Goal: Find specific page/section: Find specific page/section

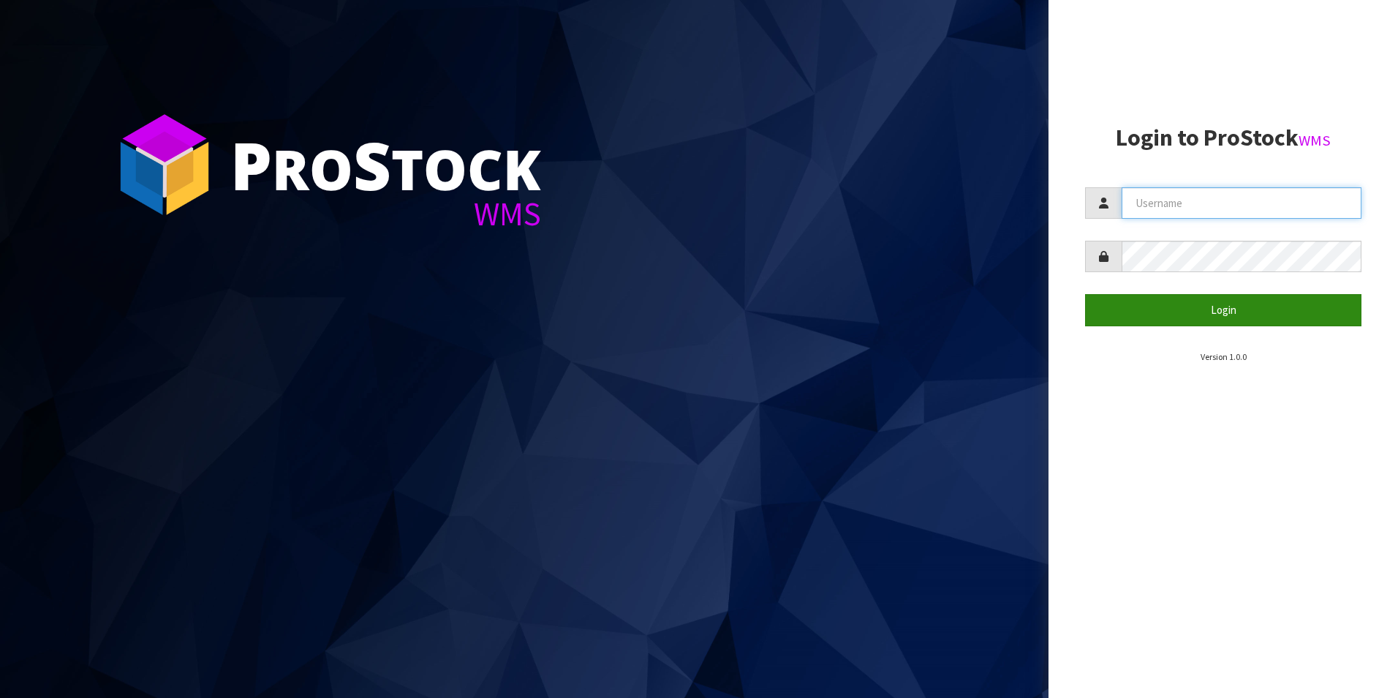
type input "[PERSON_NAME]ES"
click at [1224, 300] on button "Login" at bounding box center [1223, 309] width 276 height 31
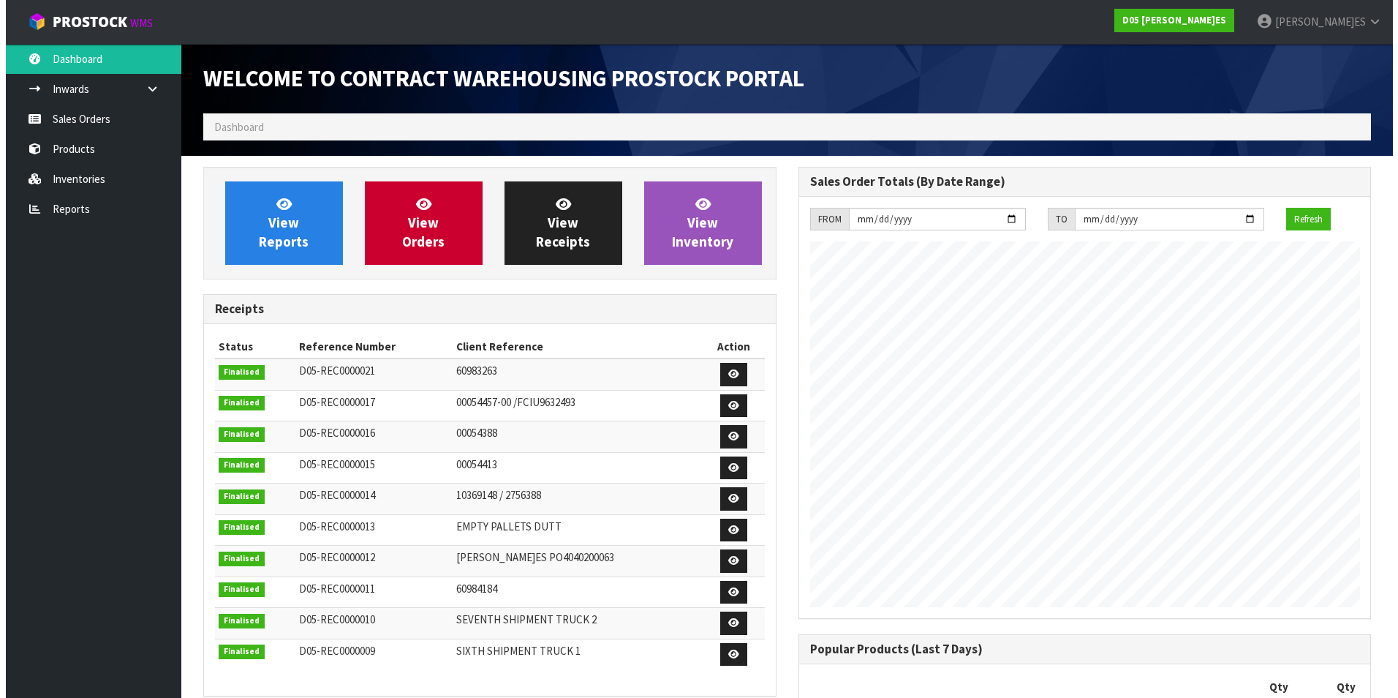
scroll to position [889, 595]
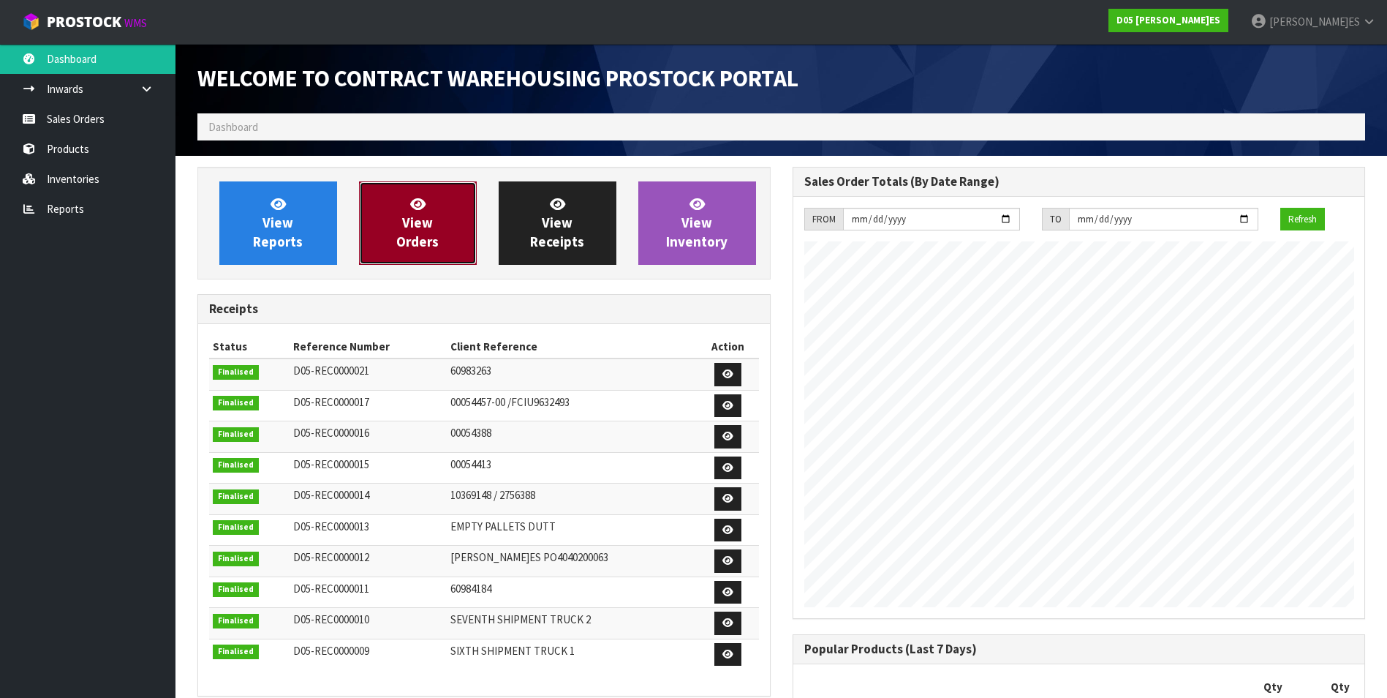
click at [426, 234] on span "View Orders" at bounding box center [417, 222] width 42 height 55
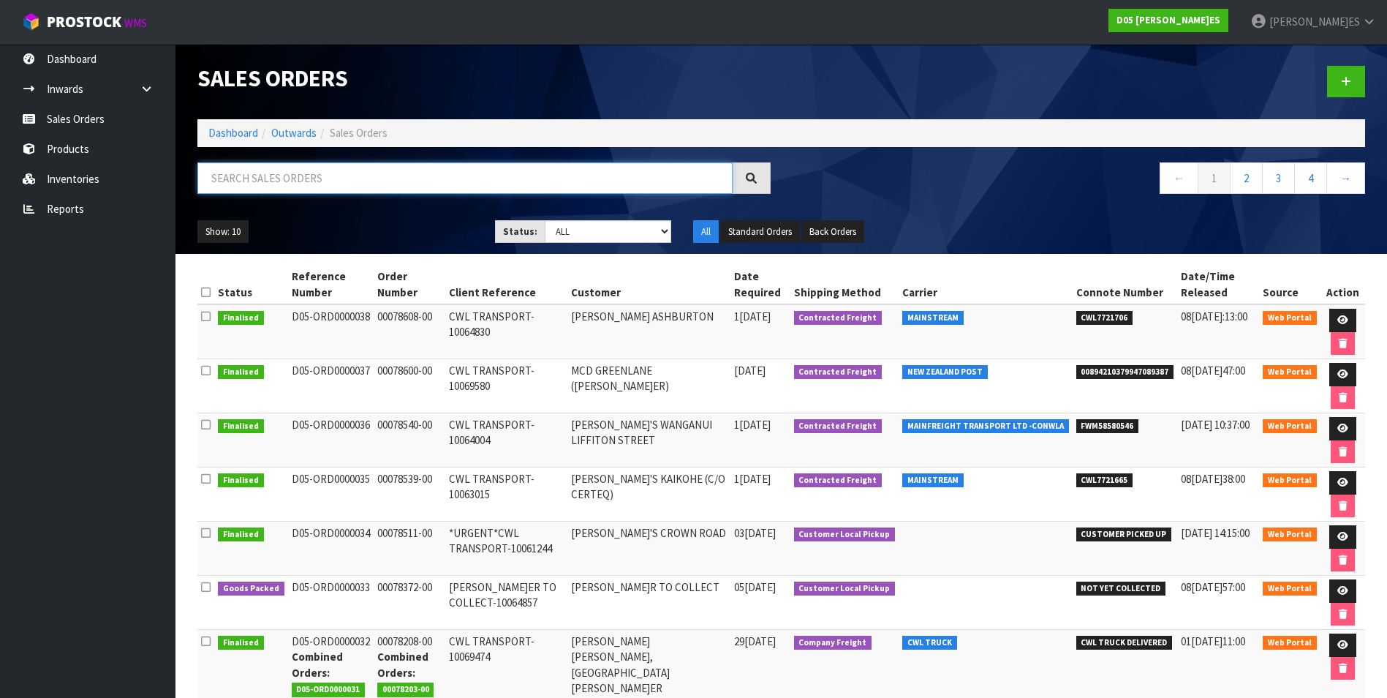
click at [361, 176] on input "text" at bounding box center [464, 177] width 535 height 31
click at [78, 140] on link "Products" at bounding box center [88, 149] width 176 height 30
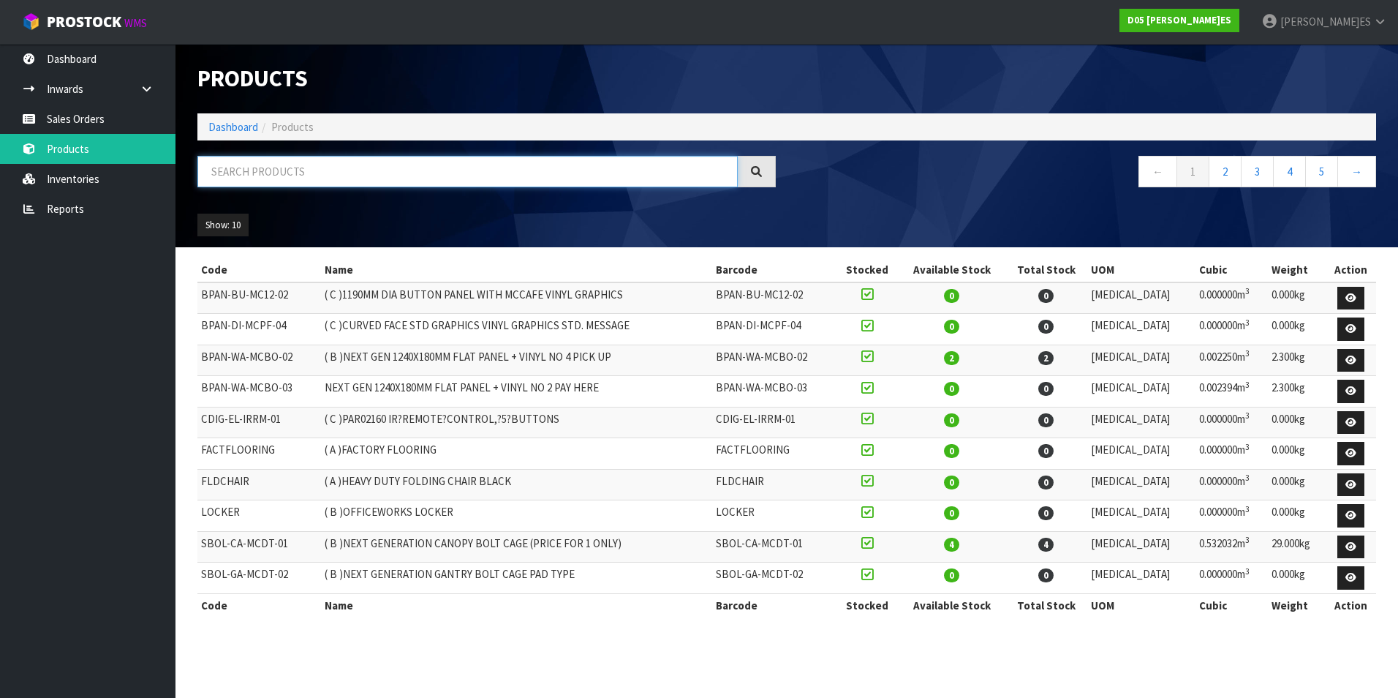
click at [298, 176] on input "text" at bounding box center [467, 171] width 540 height 31
paste input "1020200121-03"
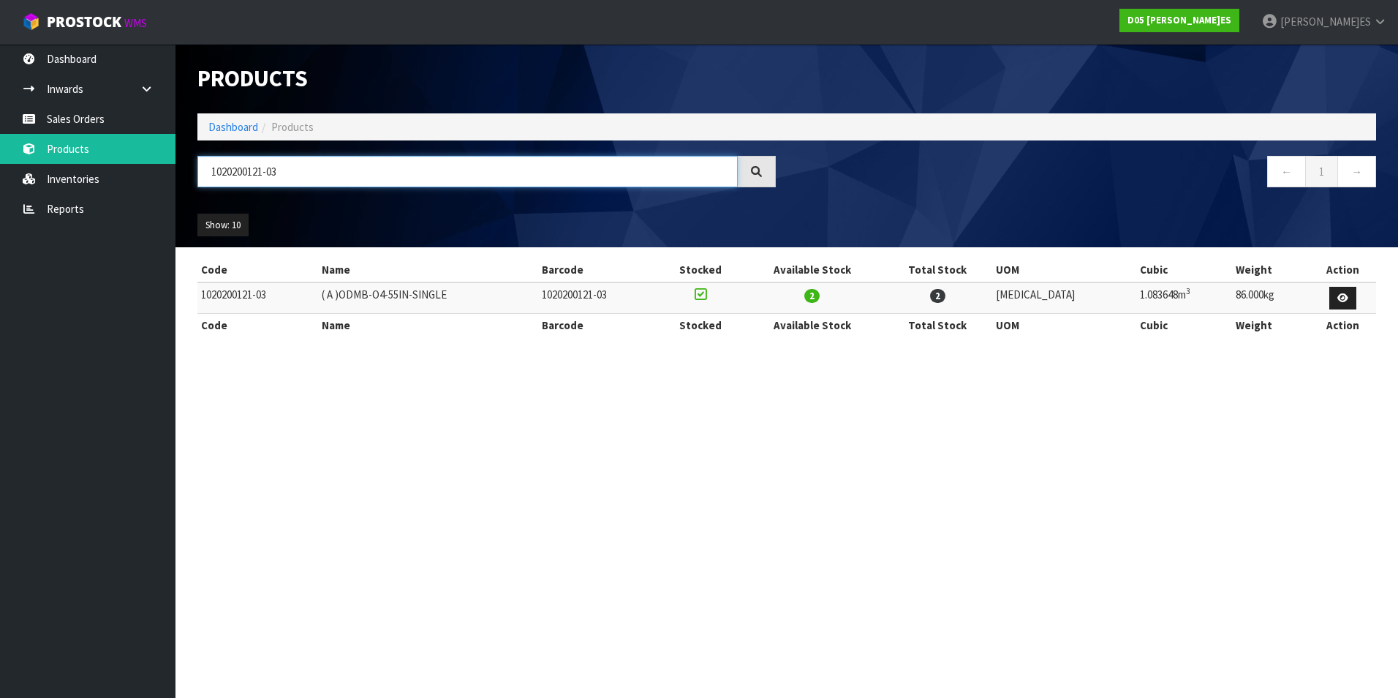
type input "1020200121-03"
click at [1343, 295] on icon at bounding box center [1343, 298] width 11 height 10
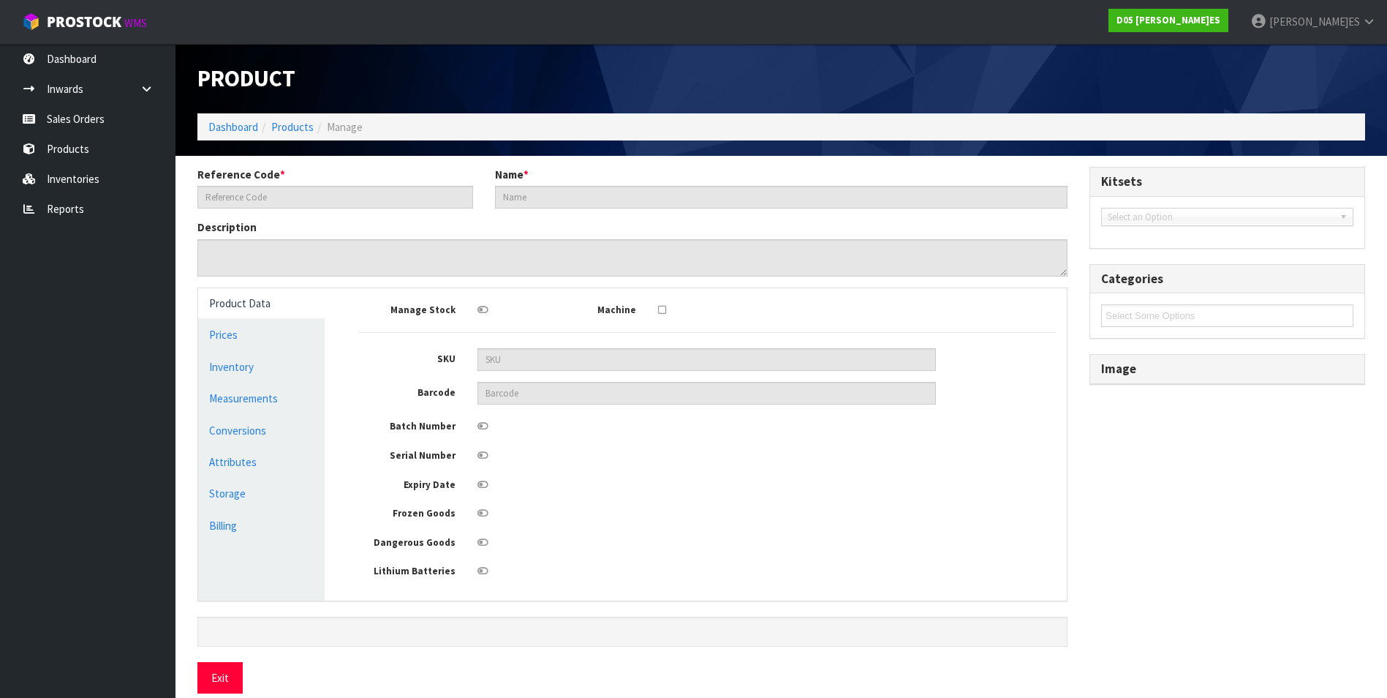
type input "1020200121-03"
type input "( A )ODMB-O4-55IN-SINGLE"
click at [232, 369] on link "Inventory" at bounding box center [261, 367] width 127 height 30
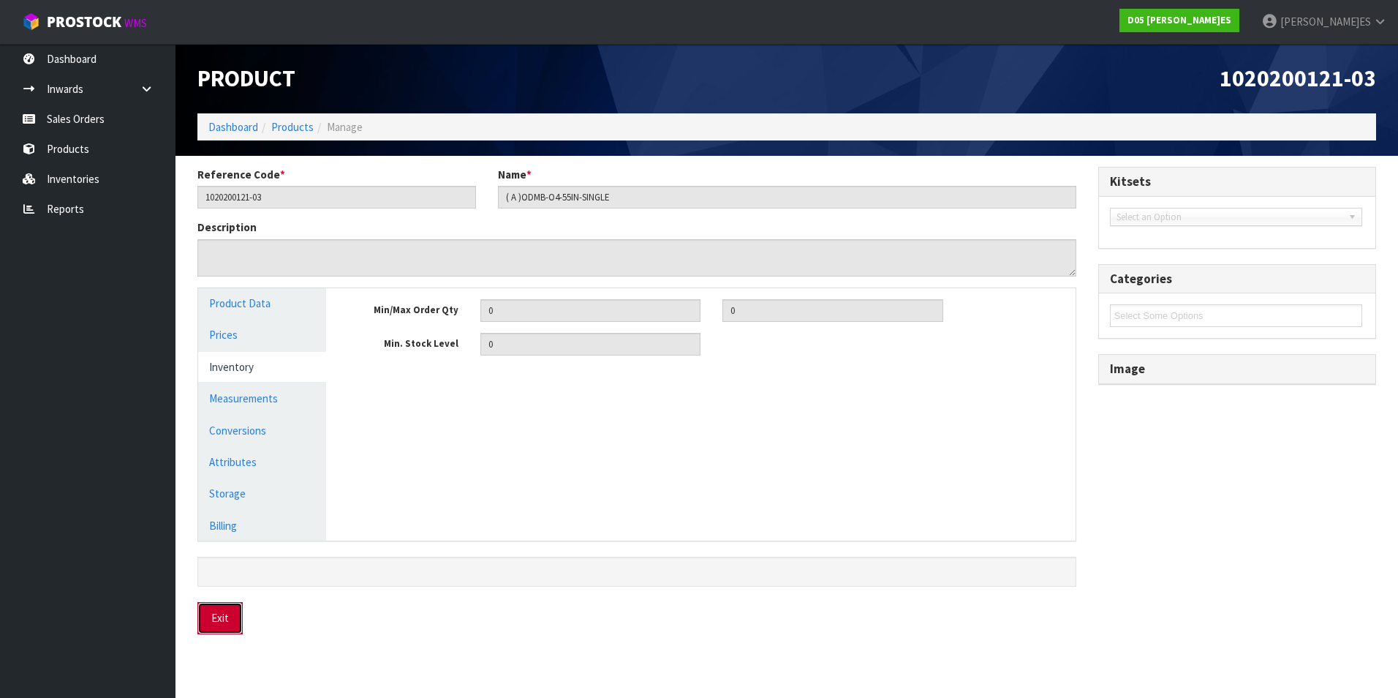
click at [222, 618] on button "Exit" at bounding box center [219, 617] width 45 height 31
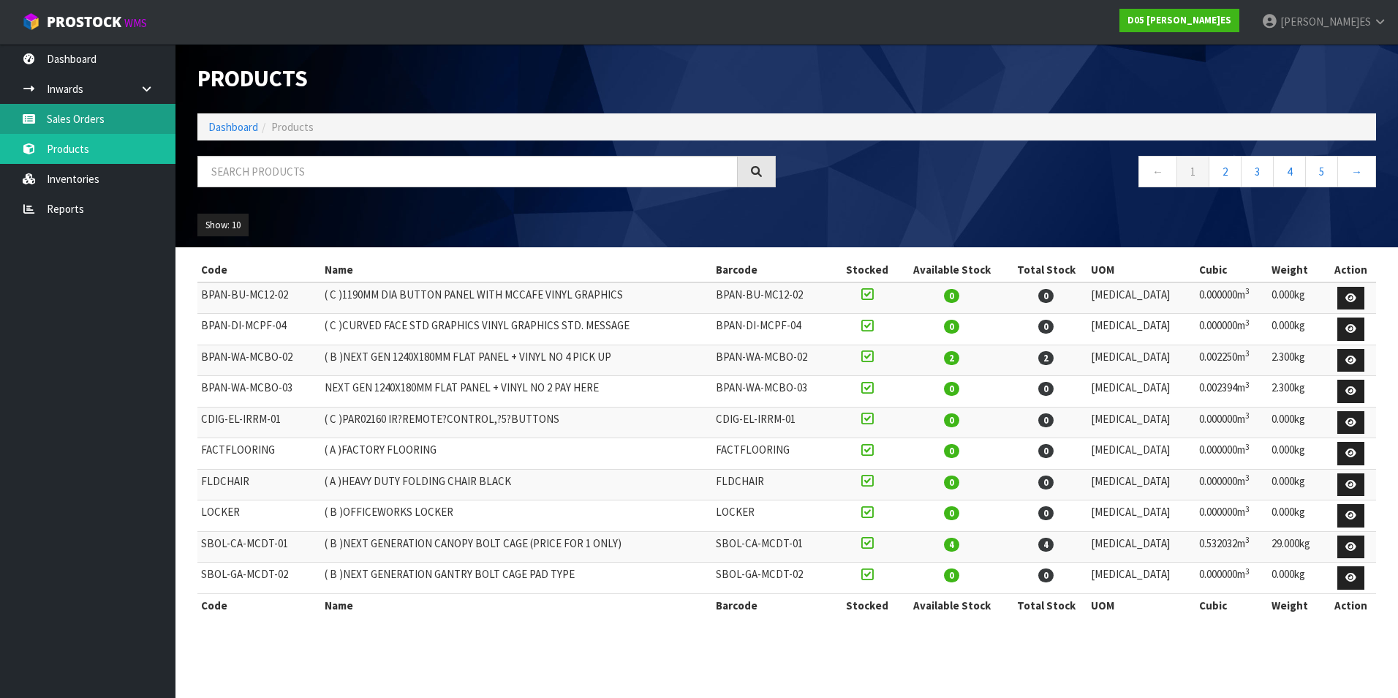
click at [85, 118] on link "Sales Orders" at bounding box center [88, 119] width 176 height 30
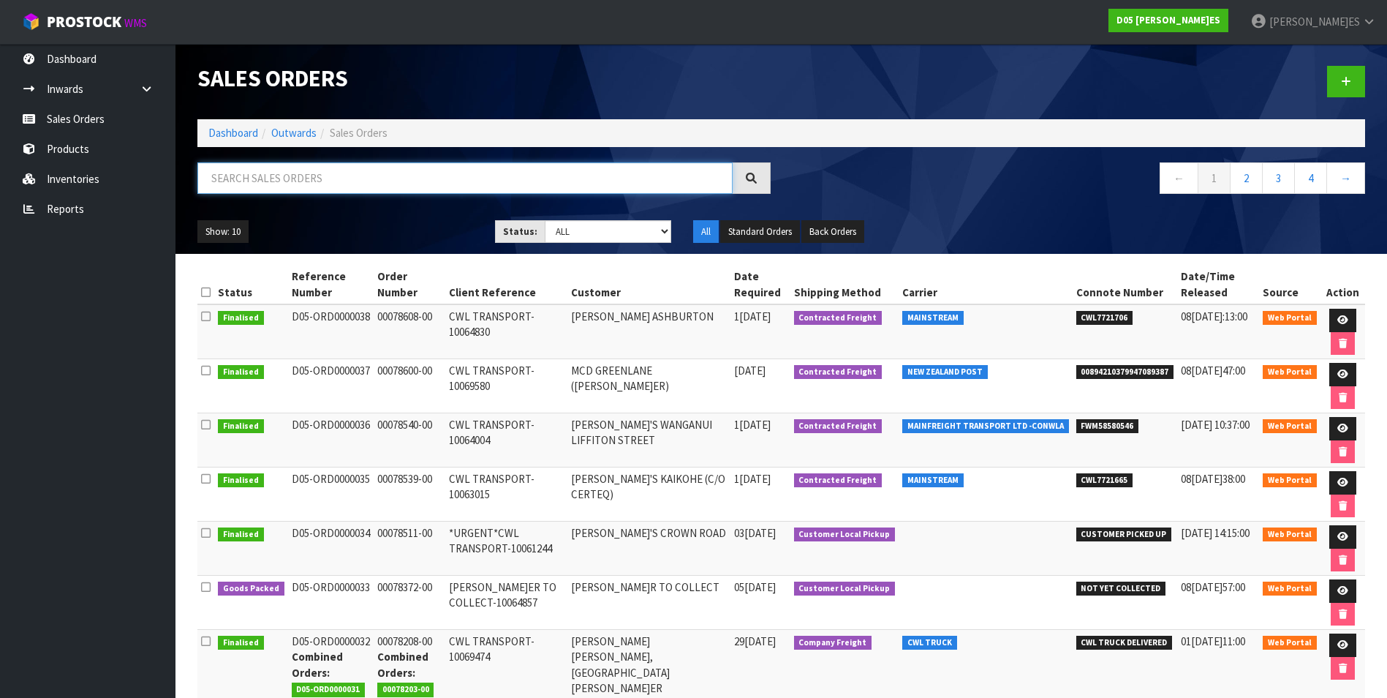
click at [233, 174] on input "text" at bounding box center [464, 177] width 535 height 31
paste input "1020200121-03"
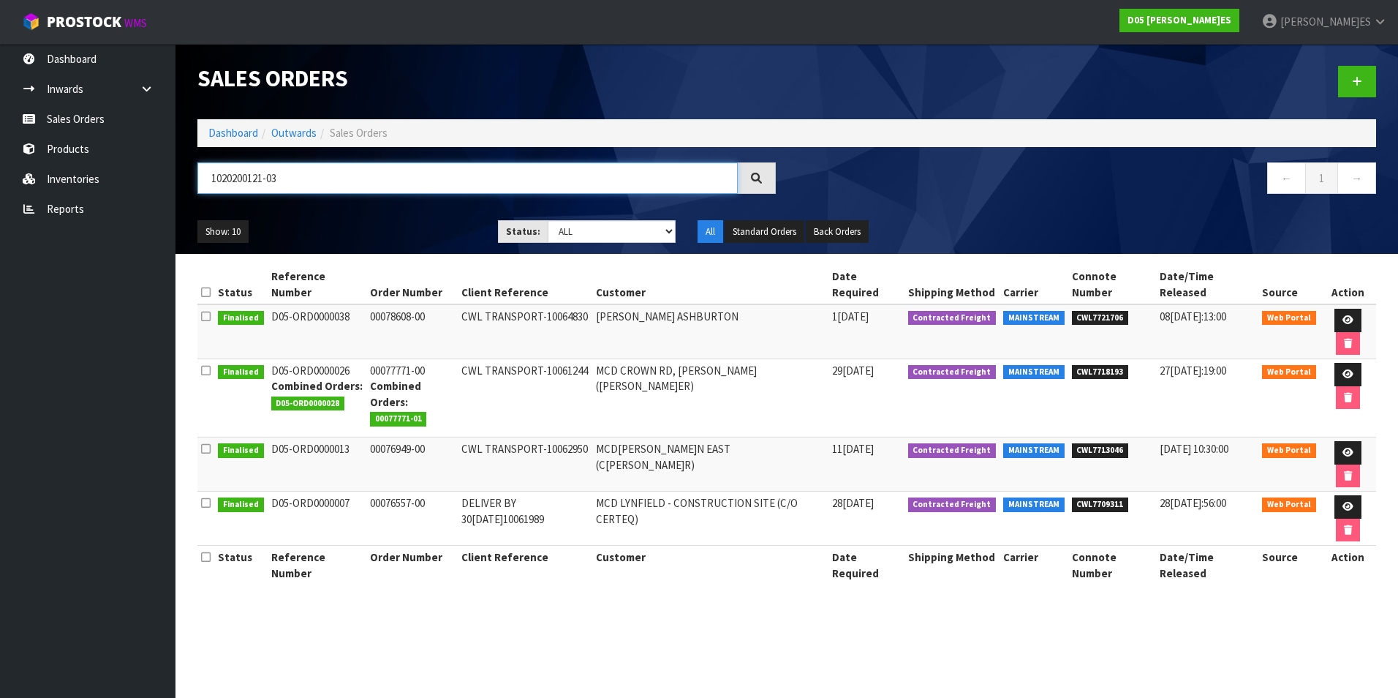
type input "1020200121-03"
